Goal: Task Accomplishment & Management: Complete application form

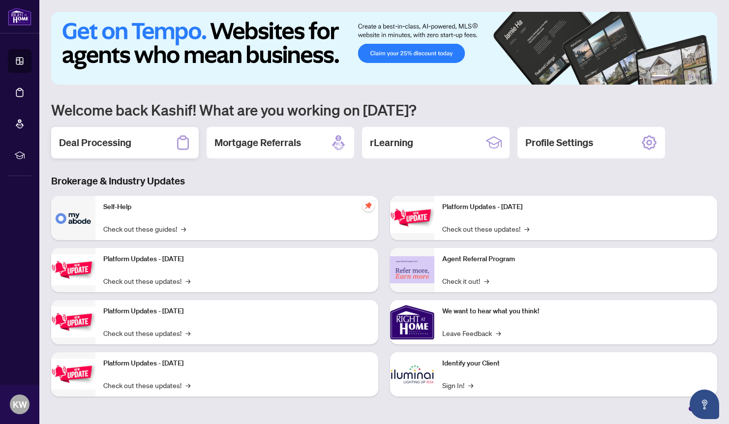
click at [135, 140] on div "Deal Processing" at bounding box center [124, 142] width 147 height 31
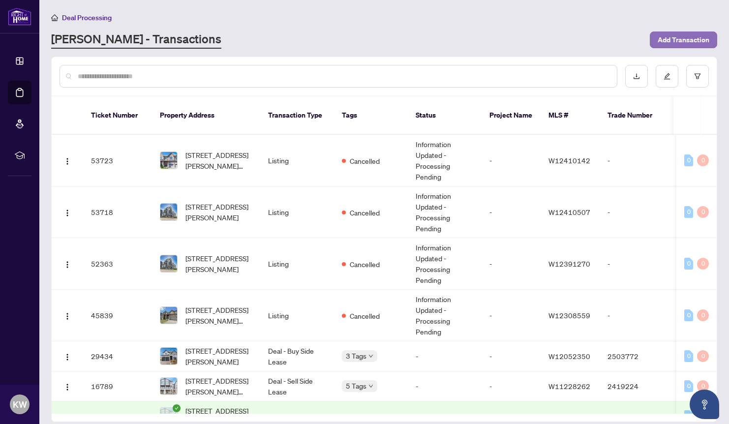
click at [666, 33] on span "Add Transaction" at bounding box center [683, 40] width 52 height 16
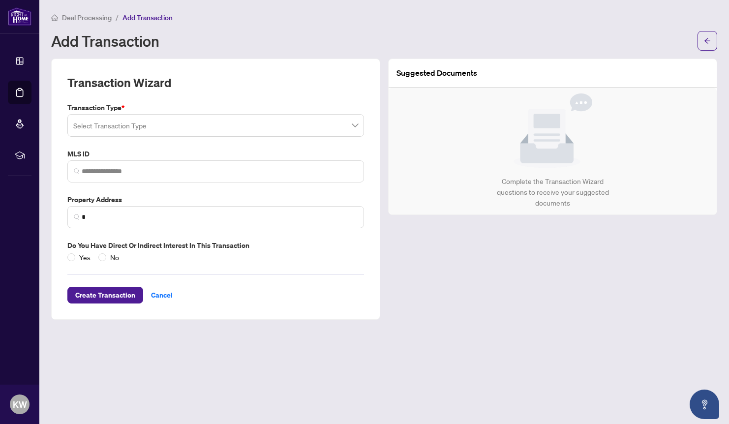
click at [269, 126] on input "search" at bounding box center [211, 127] width 276 height 22
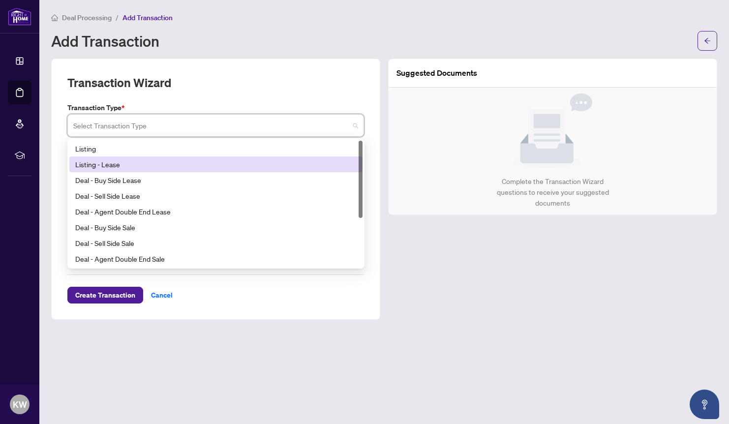
click at [115, 162] on div "Listing - Lease" at bounding box center [215, 164] width 281 height 11
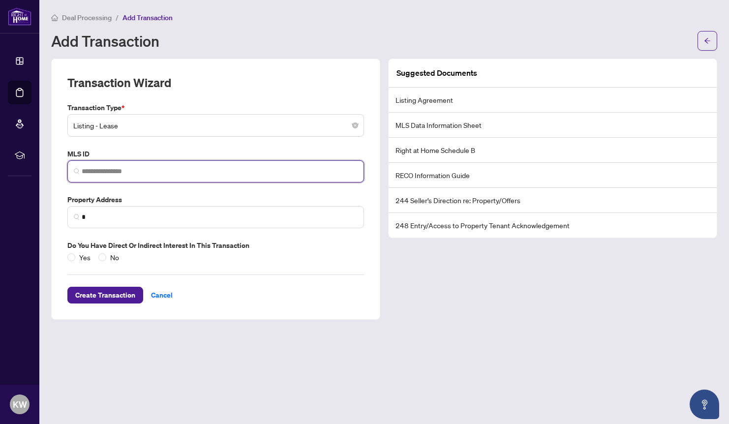
click at [117, 174] on input "search" at bounding box center [220, 171] width 276 height 10
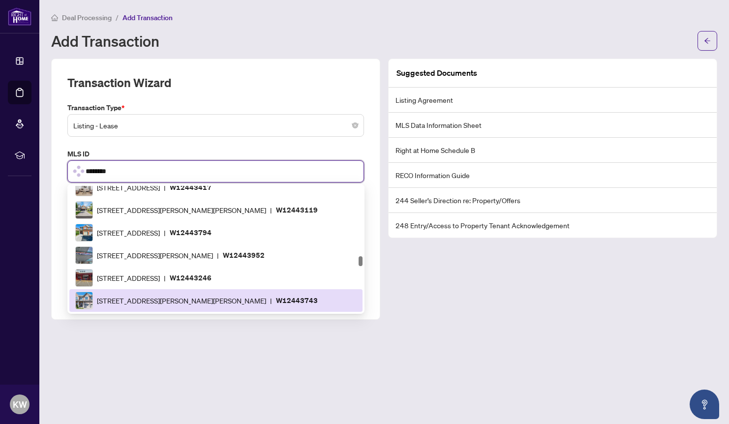
scroll to position [241, 0]
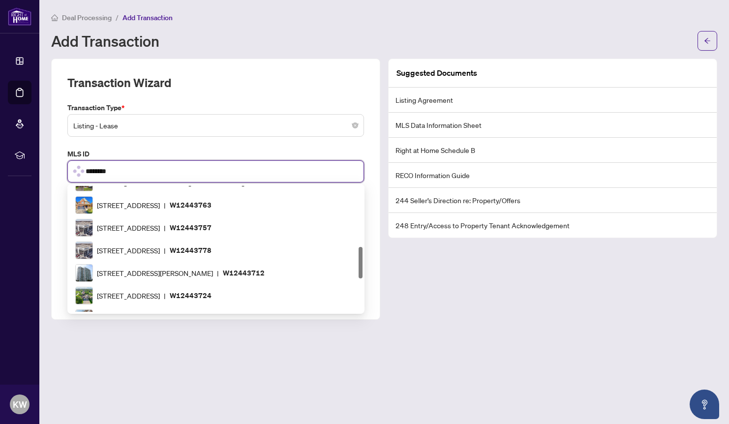
type input "*********"
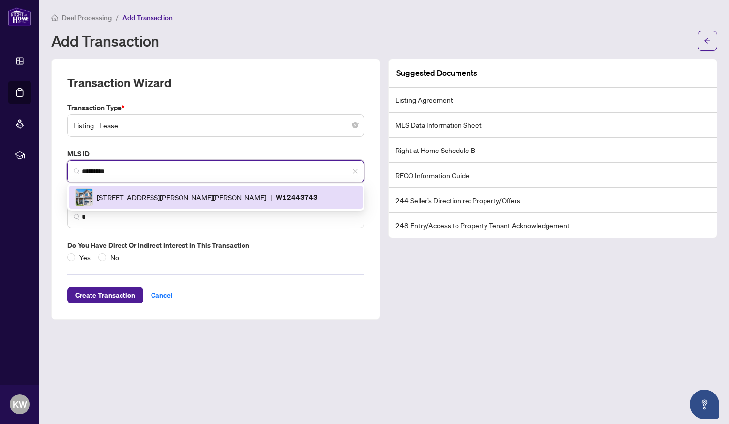
click at [157, 190] on div "1323 Chee Chee Landing, Milton, Ontario L9E 1L3, Canada | W12443743" at bounding box center [215, 197] width 281 height 18
type input "**********"
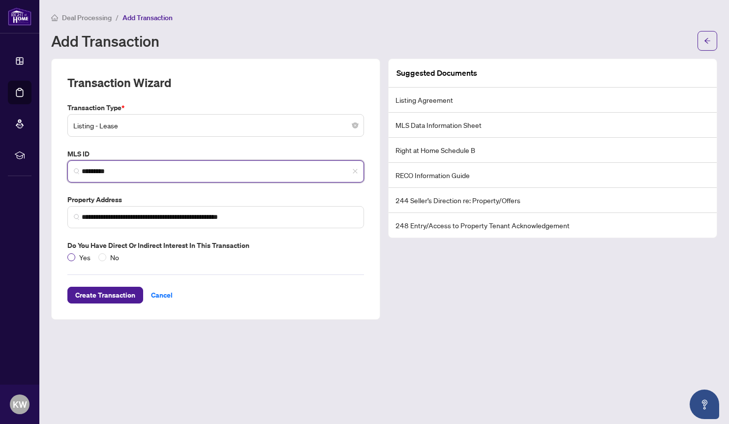
type input "*********"
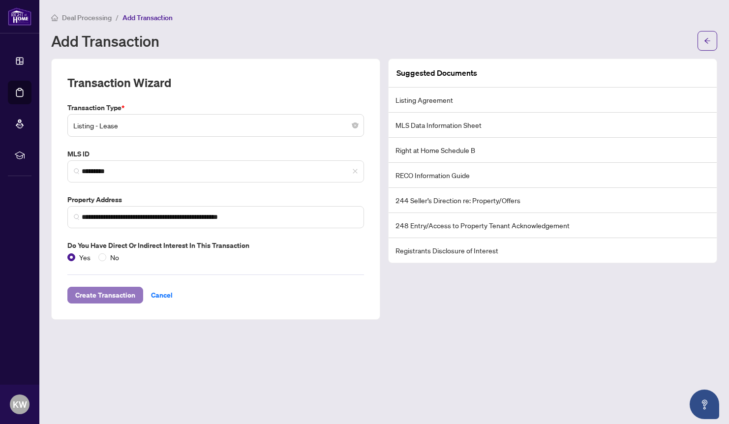
click at [110, 293] on span "Create Transaction" at bounding box center [105, 295] width 60 height 16
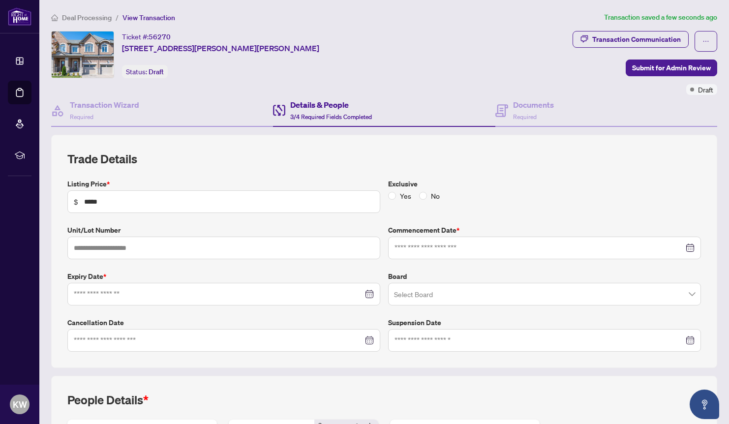
type input "**********"
click at [434, 296] on input "search" at bounding box center [540, 296] width 292 height 22
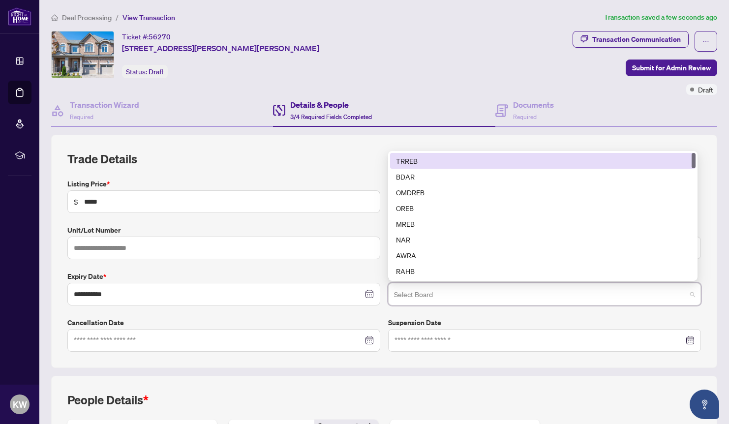
click at [409, 155] on div "TRREB" at bounding box center [542, 160] width 293 height 11
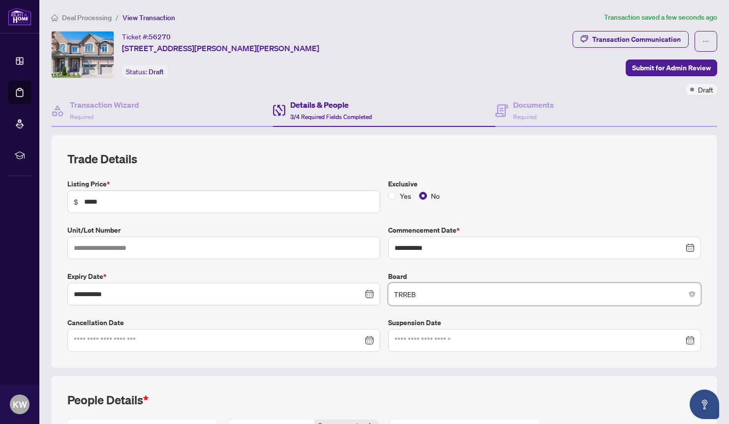
scroll to position [180, 0]
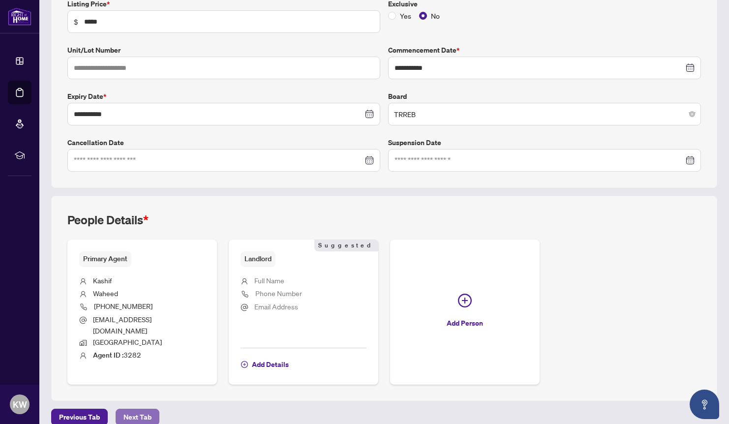
click at [136, 409] on span "Next Tab" at bounding box center [137, 417] width 28 height 16
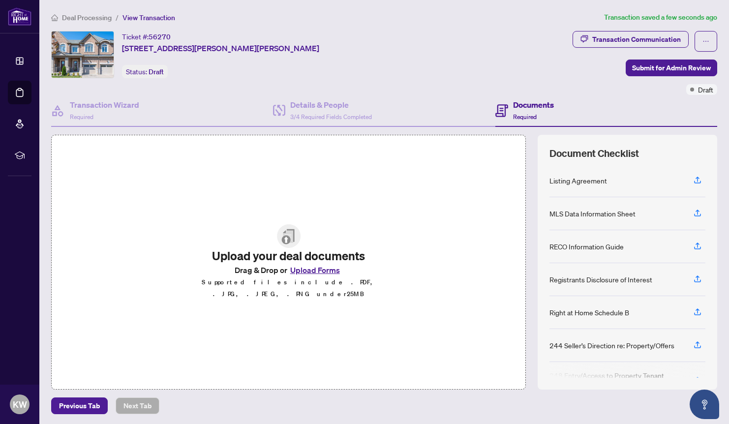
click at [320, 274] on button "Upload Forms" at bounding box center [315, 269] width 56 height 13
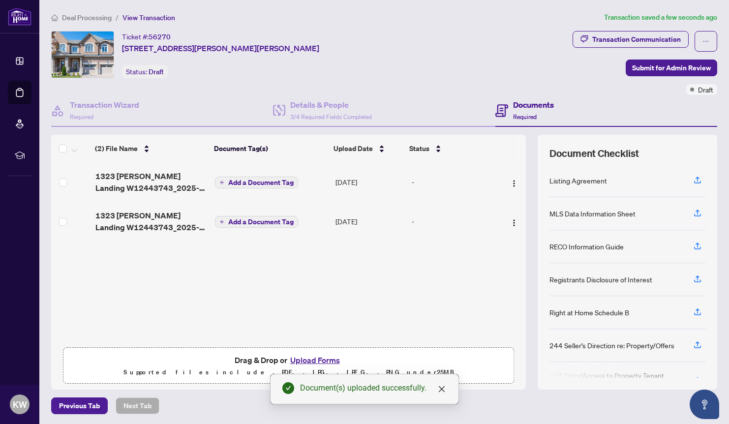
click at [236, 179] on span "Add a Document Tag" at bounding box center [260, 182] width 65 height 7
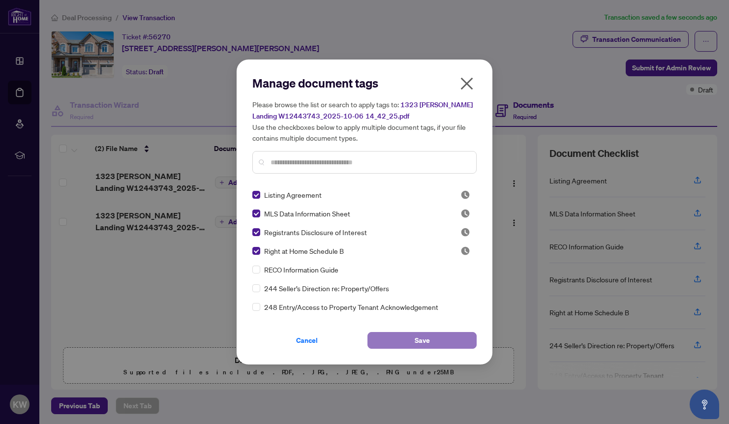
click at [386, 340] on button "Save" at bounding box center [421, 340] width 109 height 17
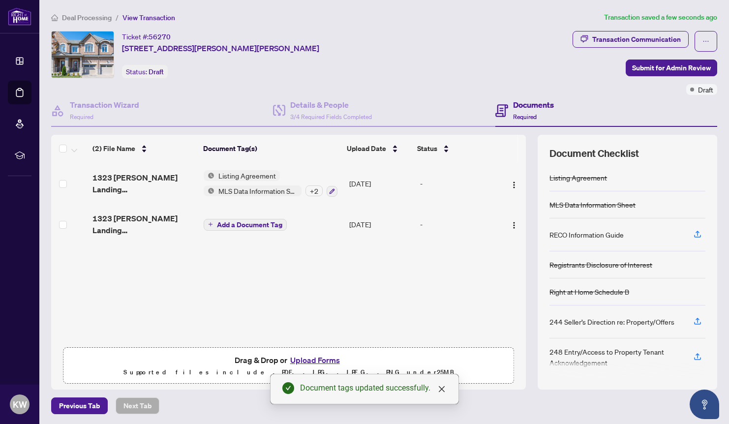
click at [220, 221] on span "Add a Document Tag" at bounding box center [249, 224] width 65 height 7
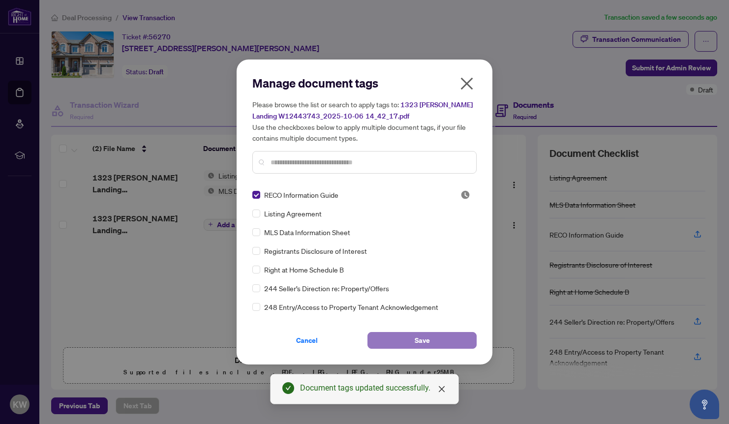
click at [412, 338] on button "Save" at bounding box center [421, 340] width 109 height 17
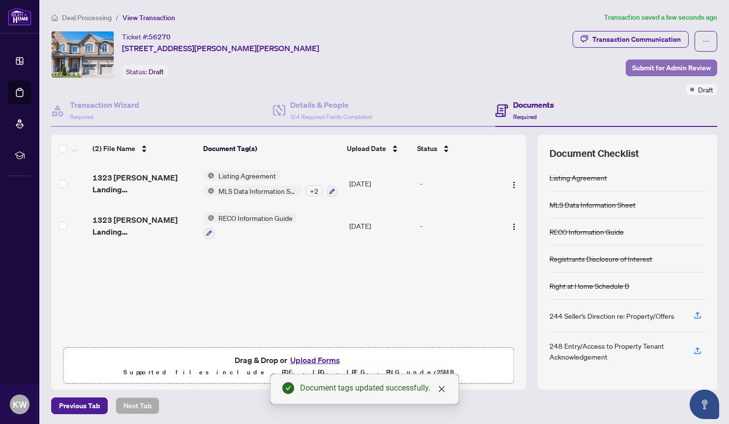
click at [658, 64] on span "Submit for Admin Review" at bounding box center [671, 68] width 79 height 16
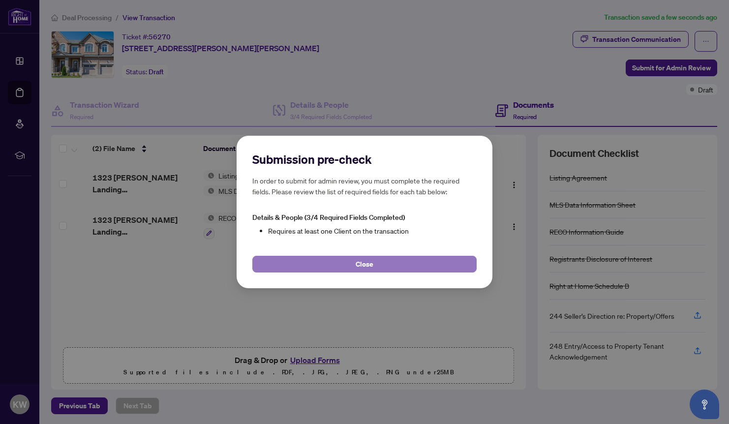
click at [350, 263] on button "Close" at bounding box center [364, 264] width 224 height 17
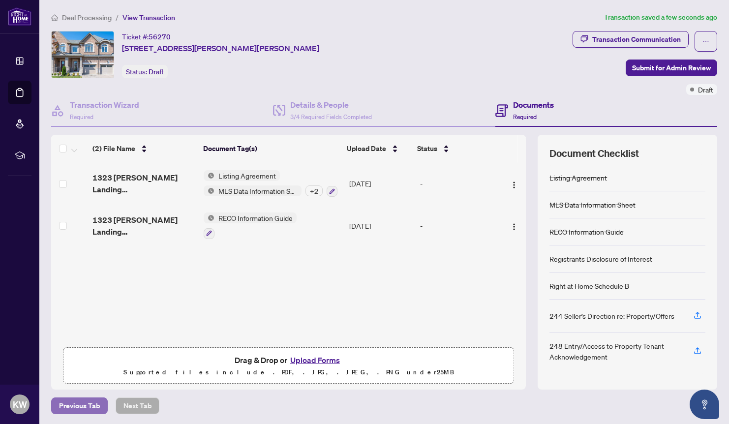
click at [87, 405] on span "Previous Tab" at bounding box center [79, 406] width 41 height 16
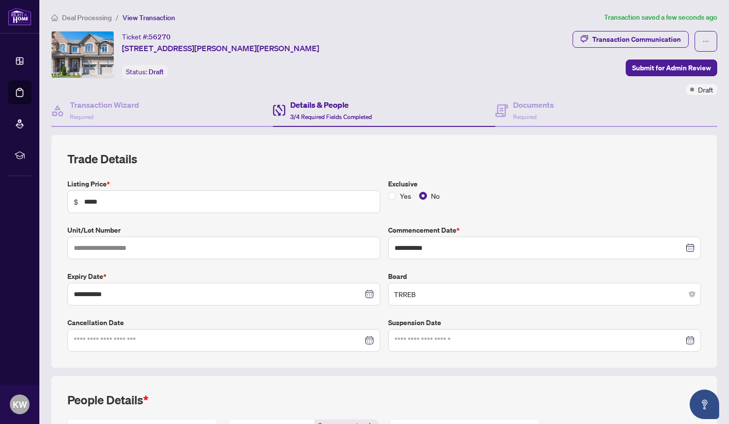
scroll to position [180, 0]
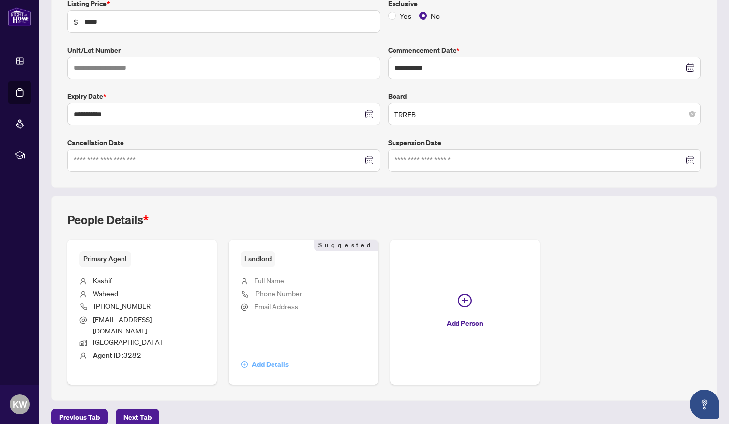
click at [267, 356] on span "Add Details" at bounding box center [270, 364] width 37 height 16
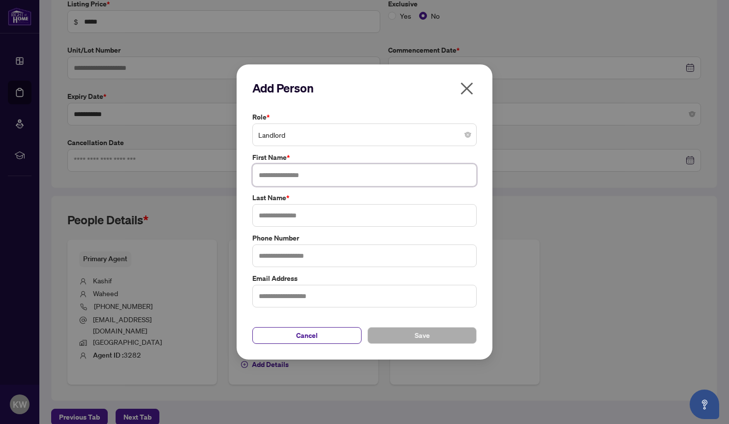
click at [300, 173] on input "text" at bounding box center [364, 175] width 224 height 23
type input "******"
click at [414, 335] on span "Save" at bounding box center [421, 335] width 15 height 16
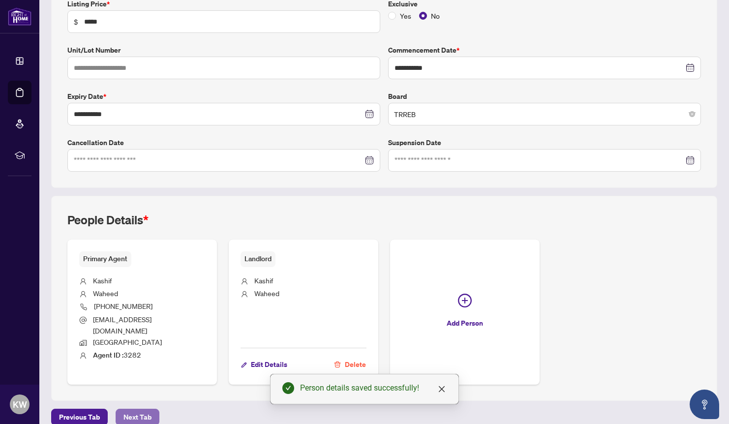
click at [134, 409] on span "Next Tab" at bounding box center [137, 417] width 28 height 16
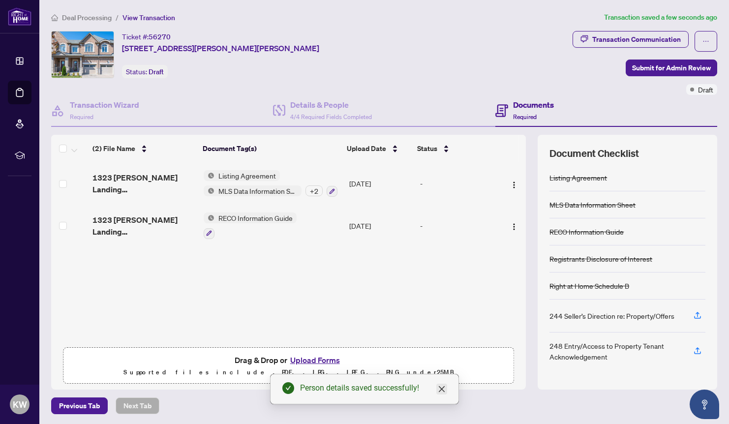
click at [441, 390] on icon "close" at bounding box center [441, 389] width 6 height 6
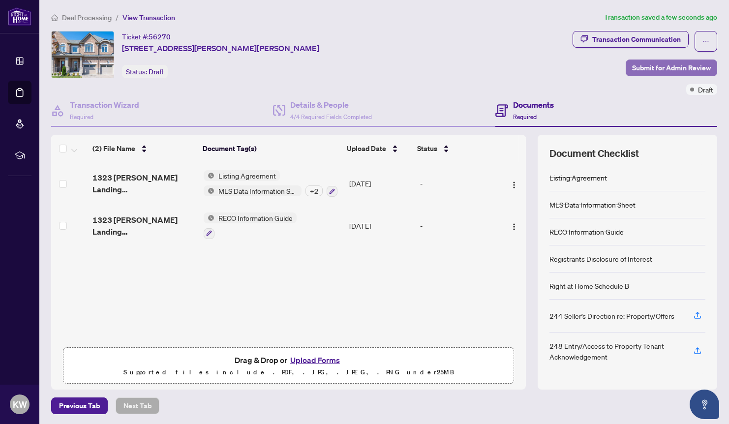
click at [657, 67] on span "Submit for Admin Review" at bounding box center [671, 68] width 79 height 16
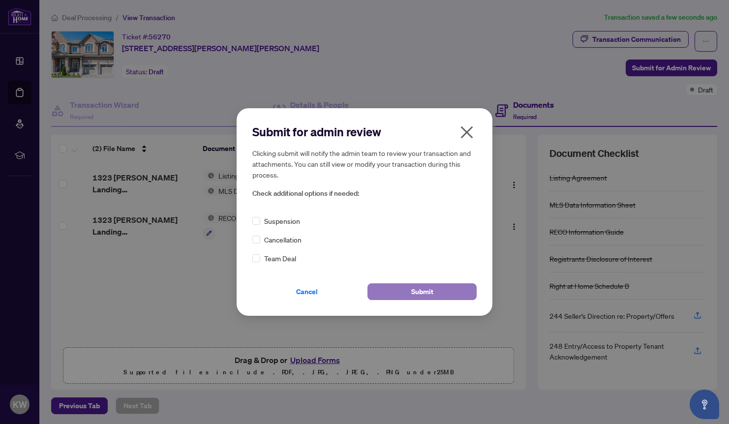
click at [421, 292] on span "Submit" at bounding box center [422, 292] width 22 height 16
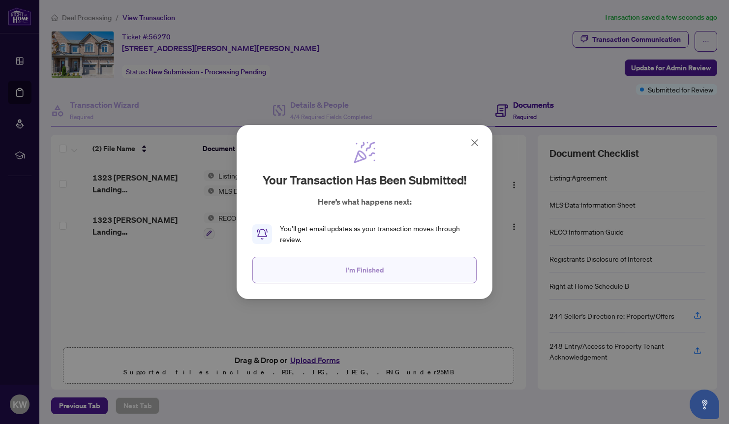
click at [343, 270] on button "I'm Finished" at bounding box center [364, 270] width 224 height 27
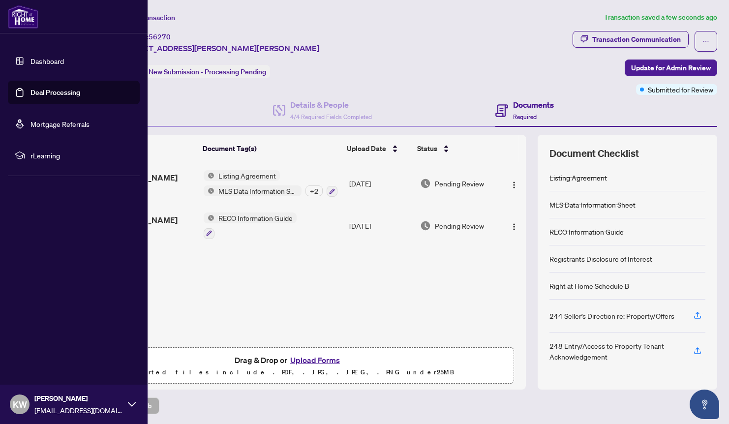
click at [30, 60] on link "Dashboard" at bounding box center [46, 61] width 33 height 9
